Goal: Find specific page/section: Find specific page/section

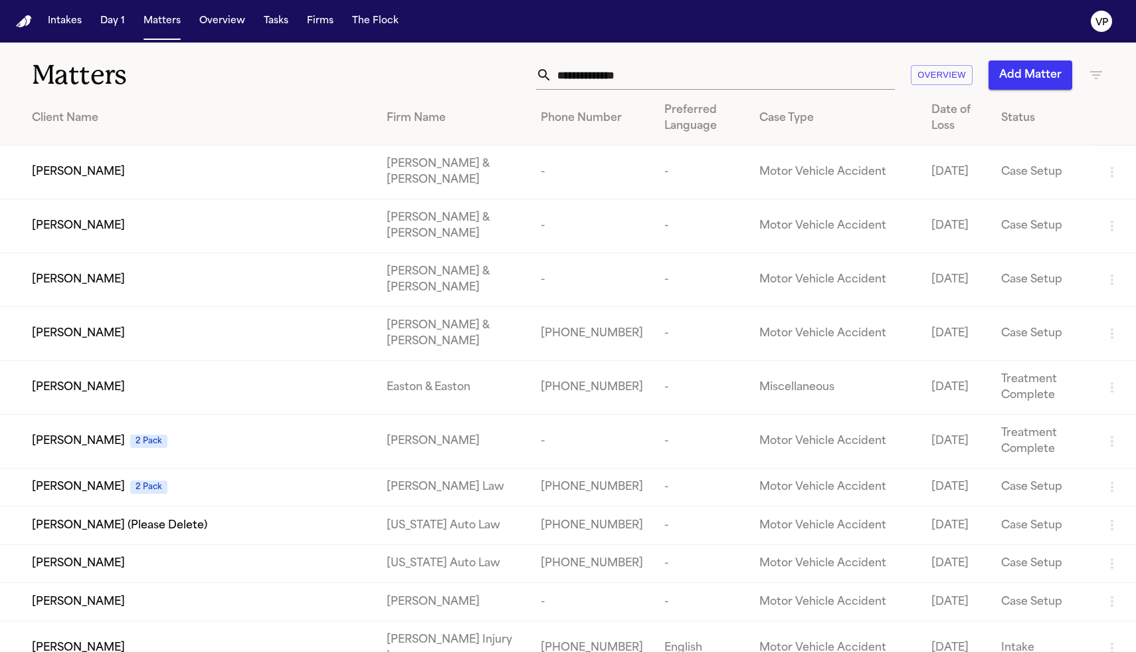
click at [1093, 77] on icon "button" at bounding box center [1097, 75] width 16 height 16
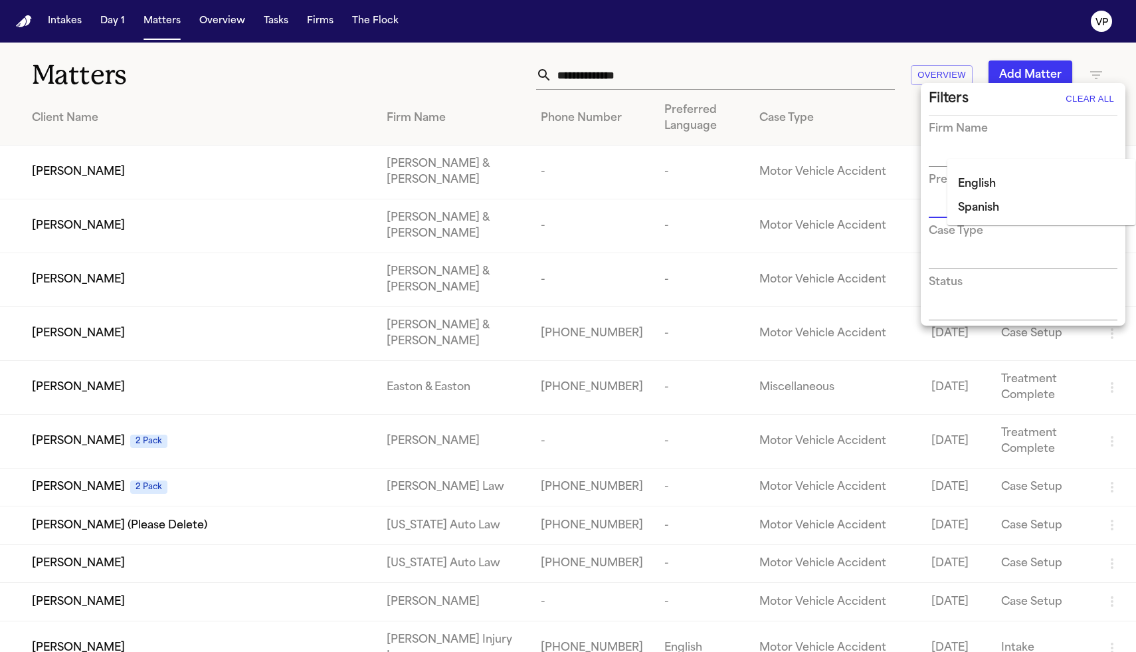
click at [946, 148] on input "text" at bounding box center [1013, 157] width 169 height 19
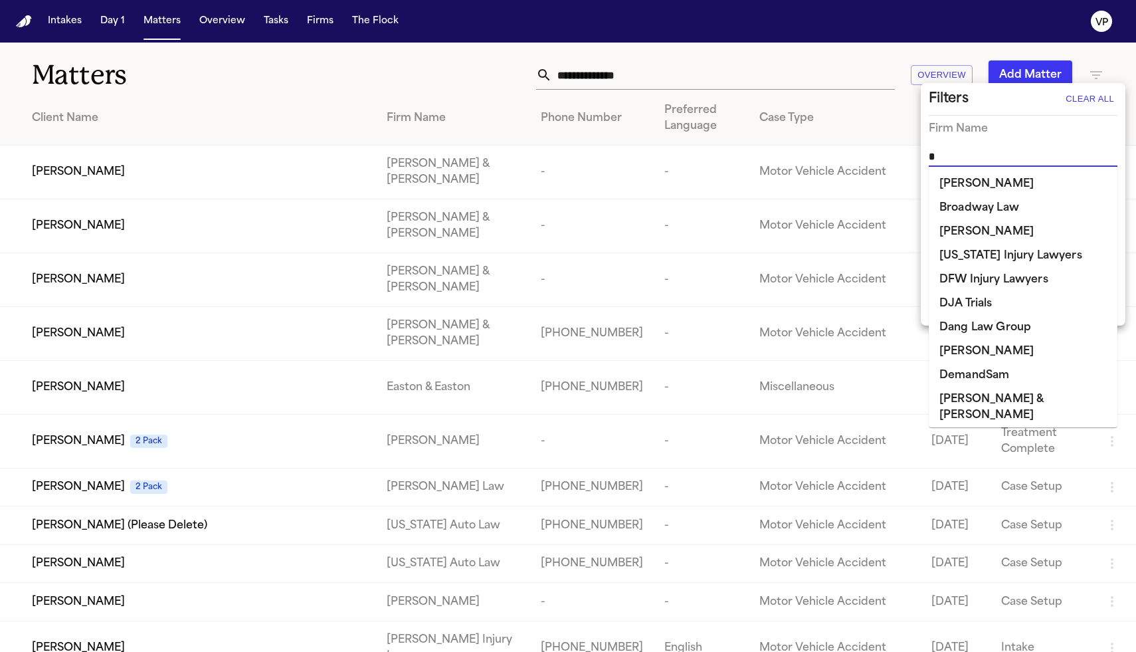
type input "**"
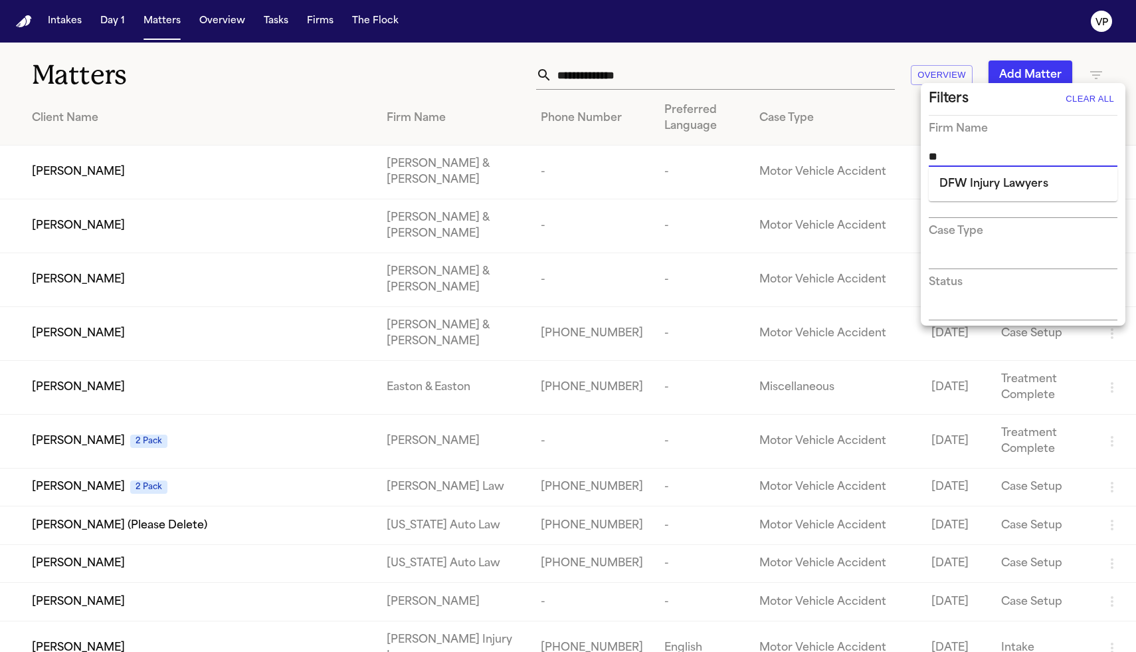
click at [955, 183] on li "DFW Injury Lawyers" at bounding box center [1023, 184] width 189 height 24
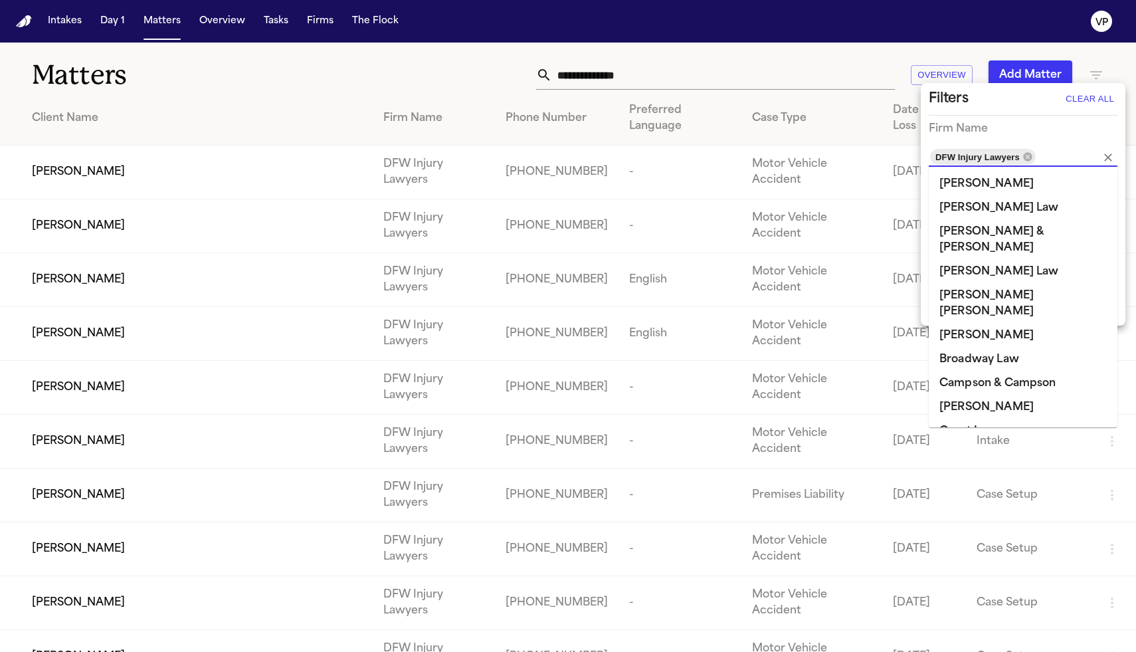
scroll to position [56, 0]
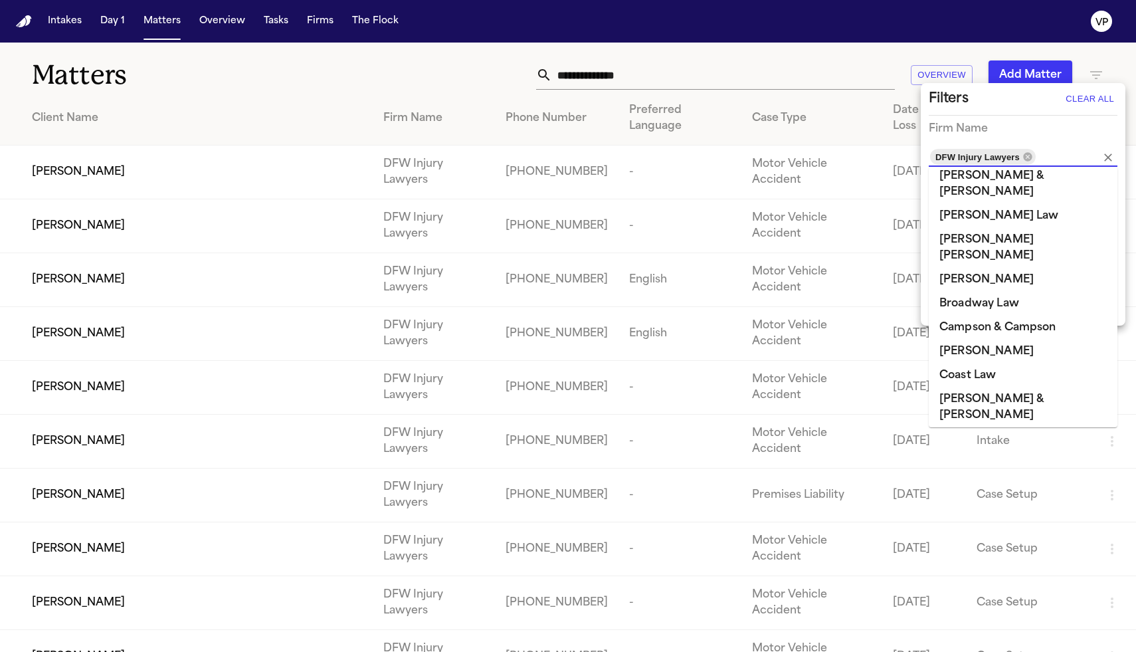
click at [784, 84] on div at bounding box center [568, 326] width 1136 height 652
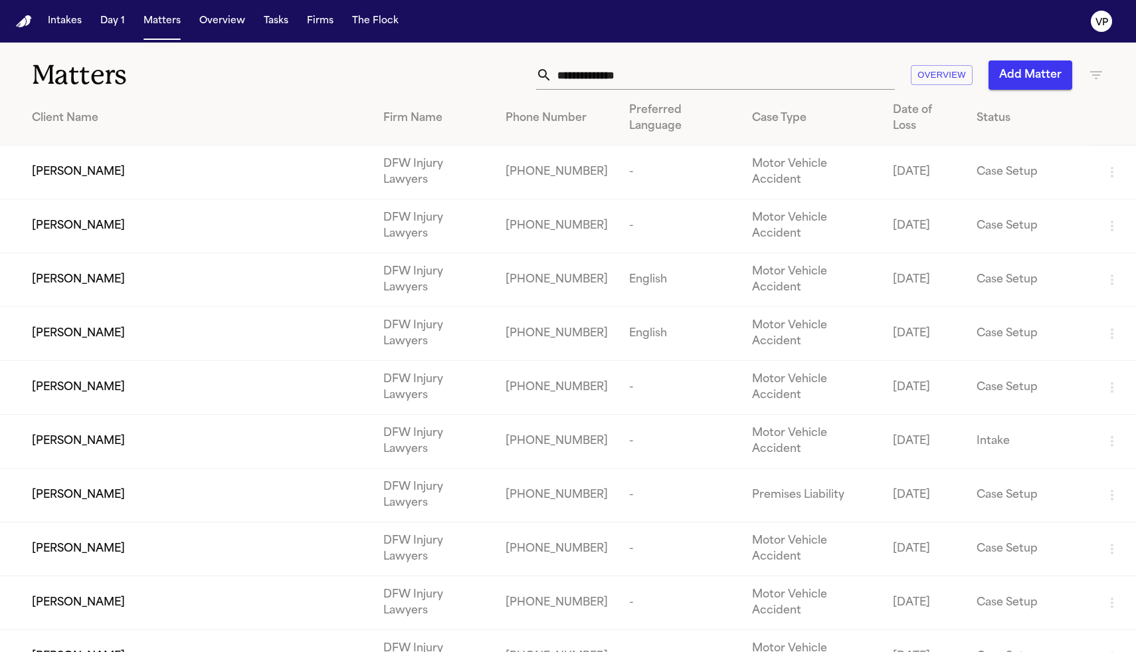
click at [786, 76] on input "text" at bounding box center [723, 74] width 343 height 29
type input "*****"
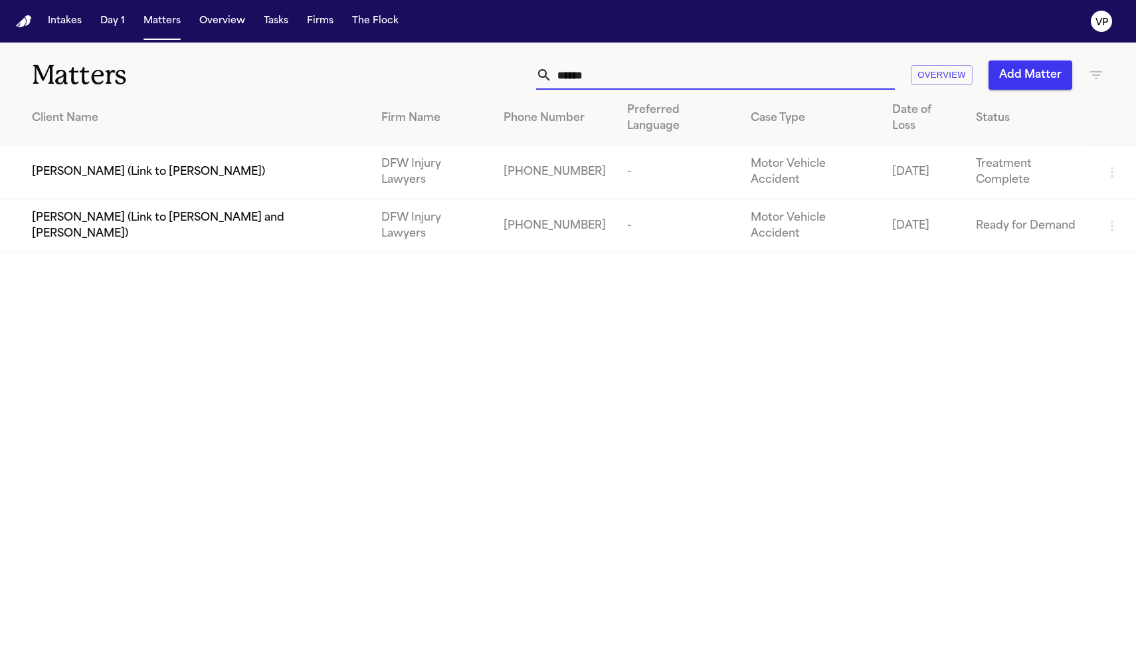
click at [217, 164] on span "[PERSON_NAME] (Link to [PERSON_NAME])" at bounding box center [148, 172] width 233 height 16
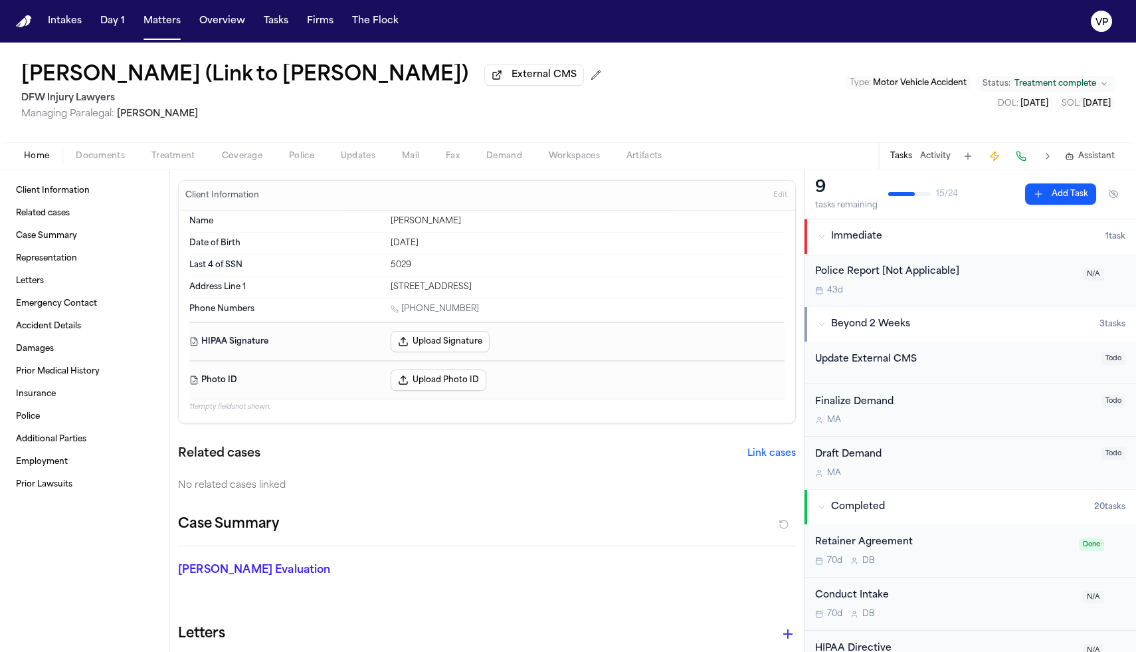
click at [104, 159] on span "Documents" at bounding box center [100, 156] width 49 height 11
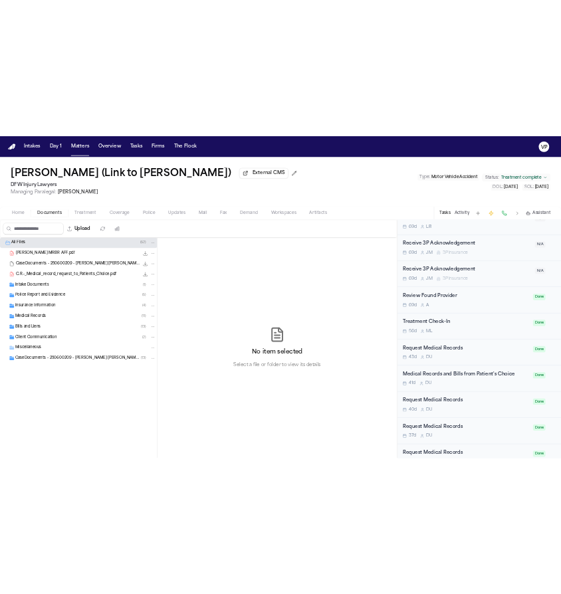
scroll to position [934, 0]
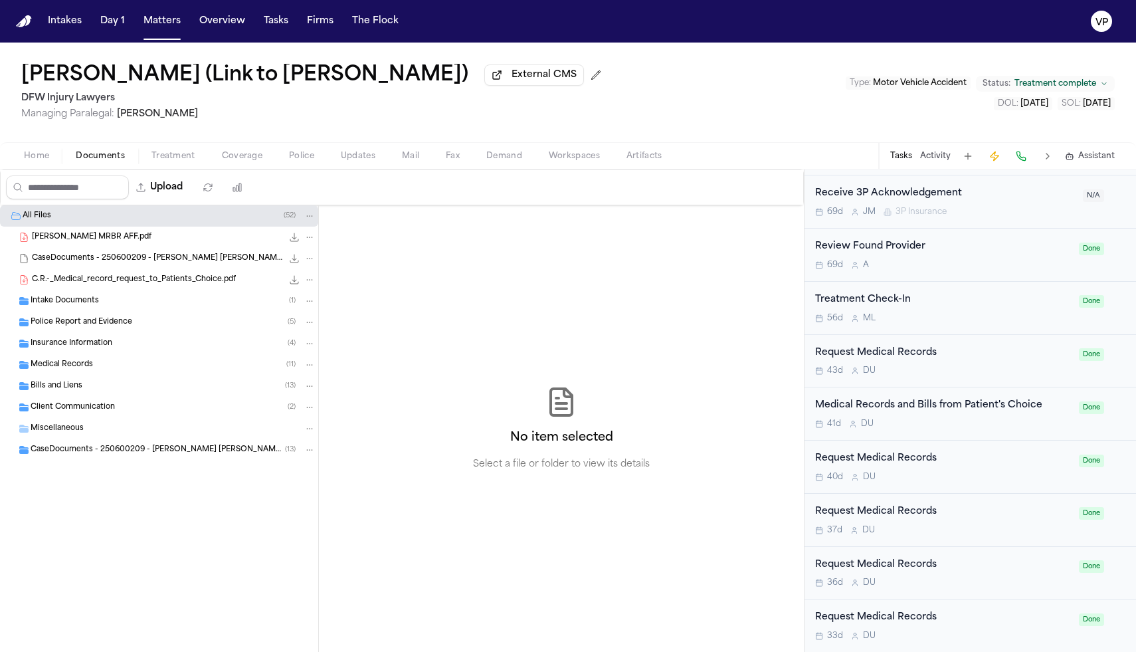
click at [86, 367] on span "Medical Records" at bounding box center [62, 365] width 62 height 11
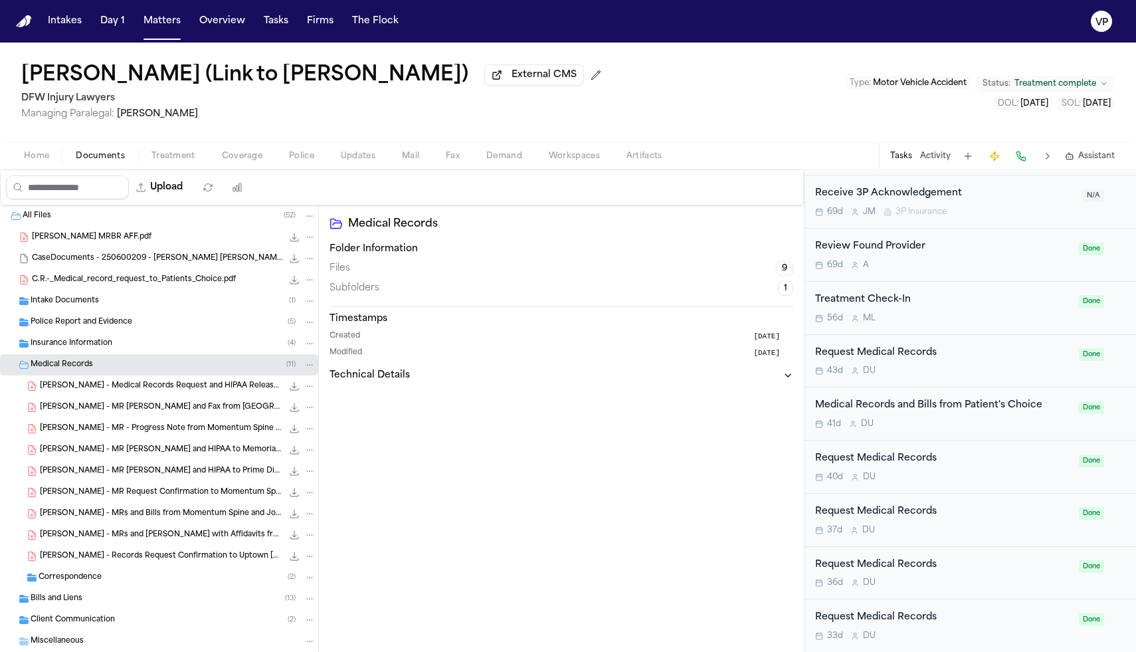
click at [184, 389] on span "[PERSON_NAME] - Medical Records Request and HIPAA Release to DFW [MEDICAL_DATA]…" at bounding box center [161, 386] width 243 height 11
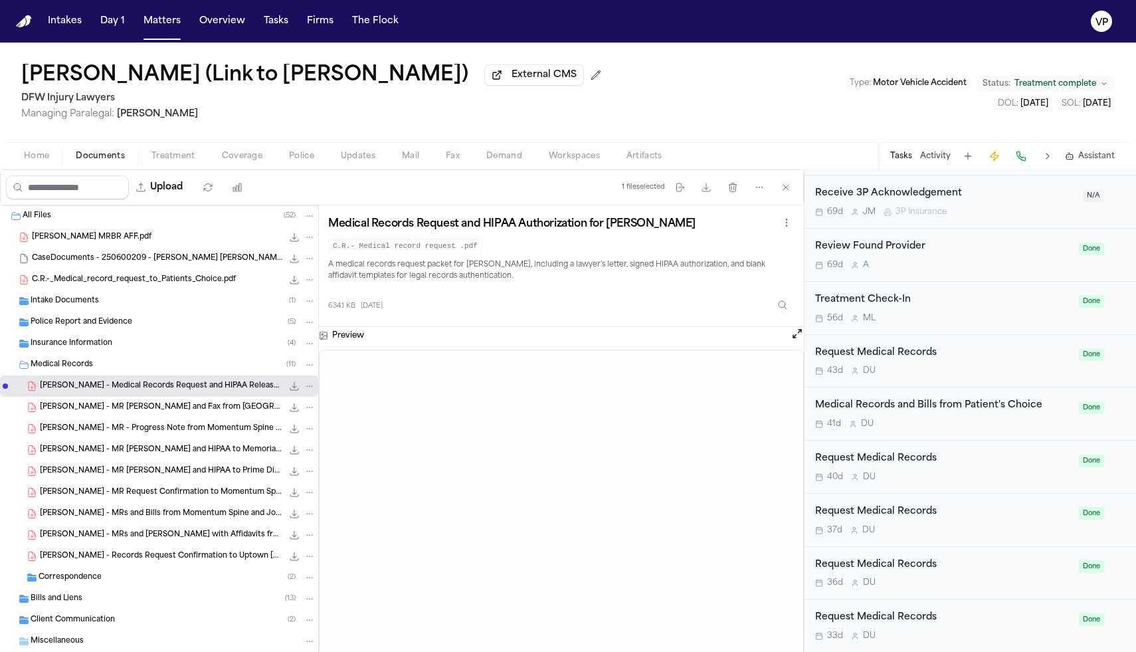
click at [197, 418] on div "[PERSON_NAME] - MR [PERSON_NAME] and Fax from [GEOGRAPHIC_DATA] Momentum to DFW…" at bounding box center [159, 407] width 318 height 21
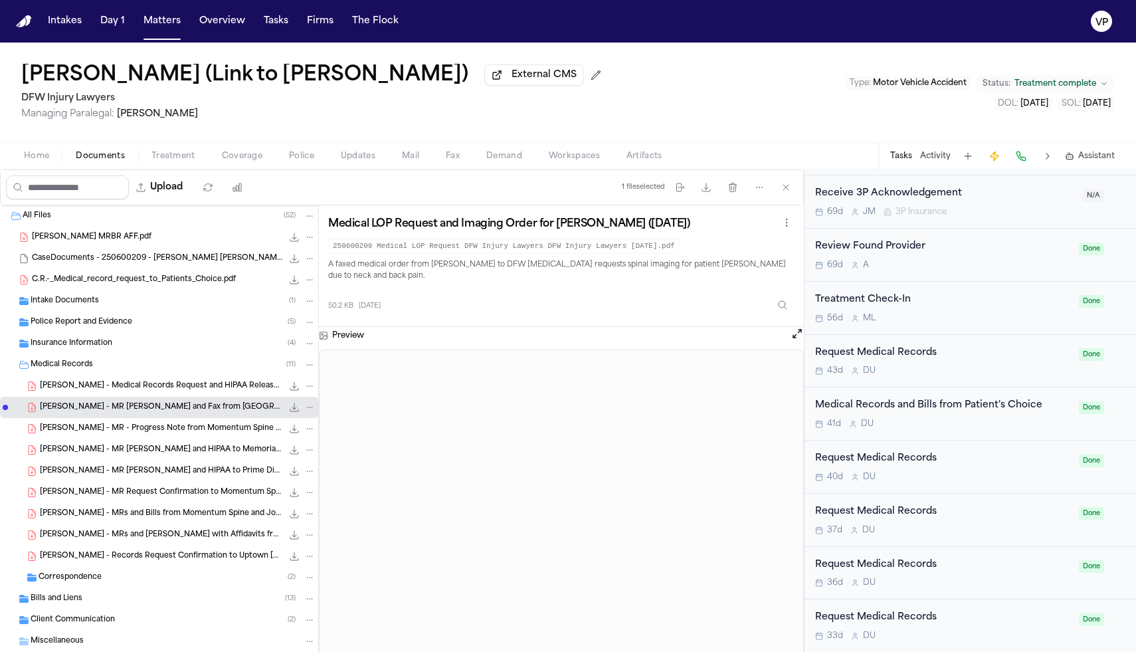
click at [195, 431] on span "[PERSON_NAME] - MR - Progress Note from Momentum Spine & Joint - [DATE]" at bounding box center [161, 428] width 243 height 11
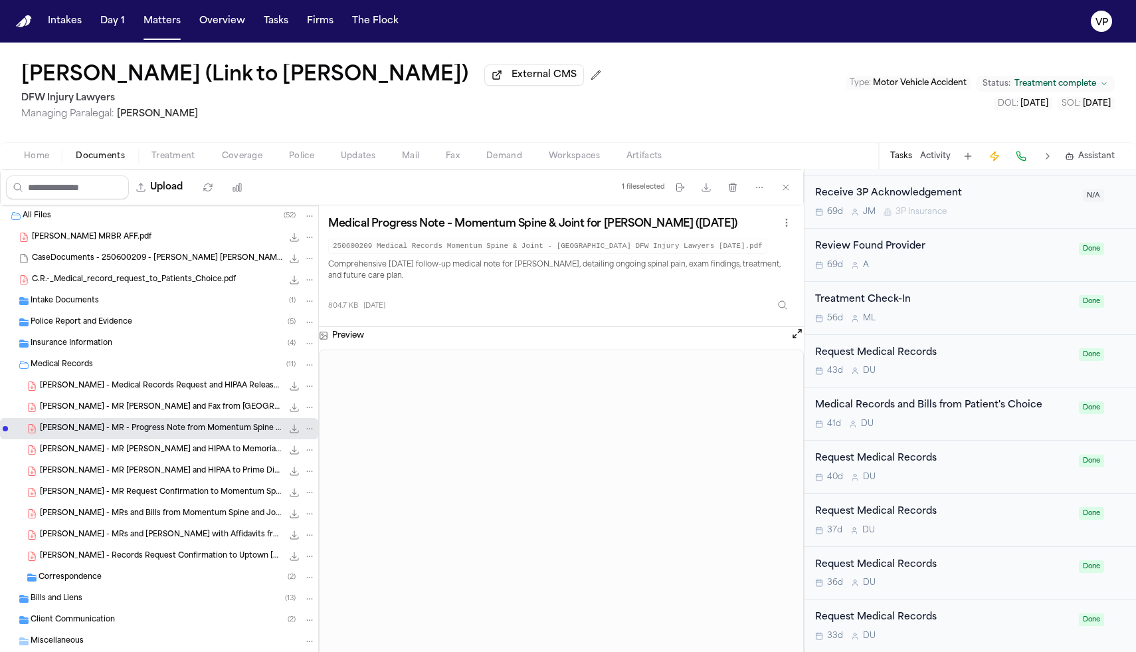
click at [132, 460] on div "[PERSON_NAME] - MR [PERSON_NAME] and HIPAA to Memorial Care Pharmacy - [DATE] 5…" at bounding box center [159, 449] width 318 height 21
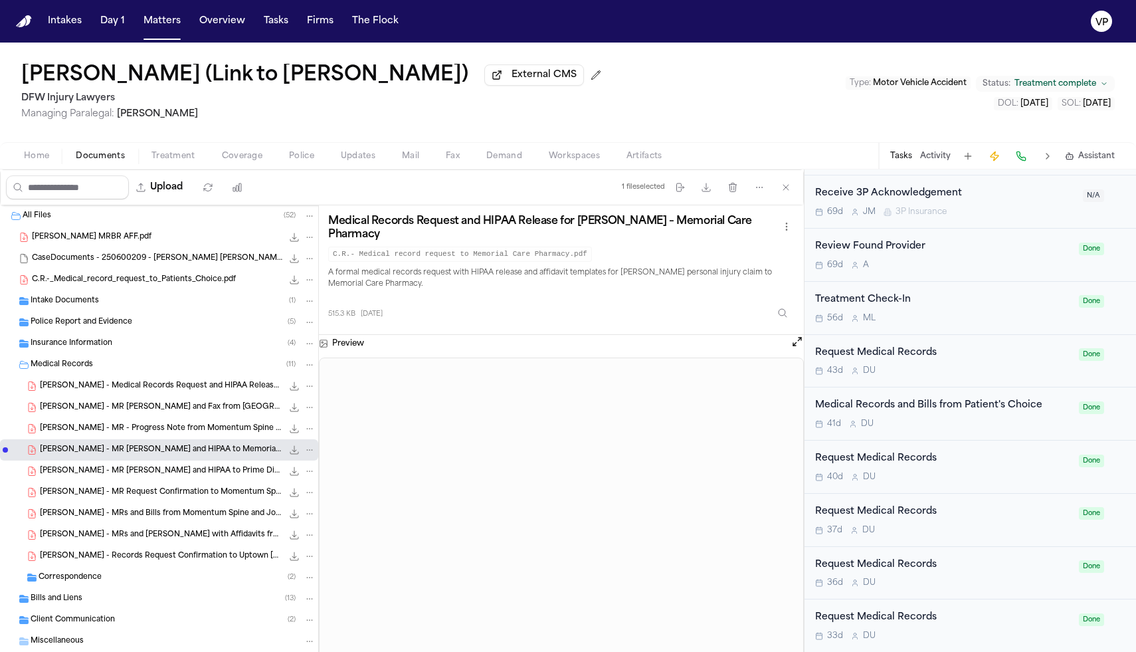
click at [169, 541] on span "[PERSON_NAME] - MRs and [PERSON_NAME] with Affidavits from Patients Choice - [D…" at bounding box center [161, 535] width 243 height 11
